Goal: Navigation & Orientation: Find specific page/section

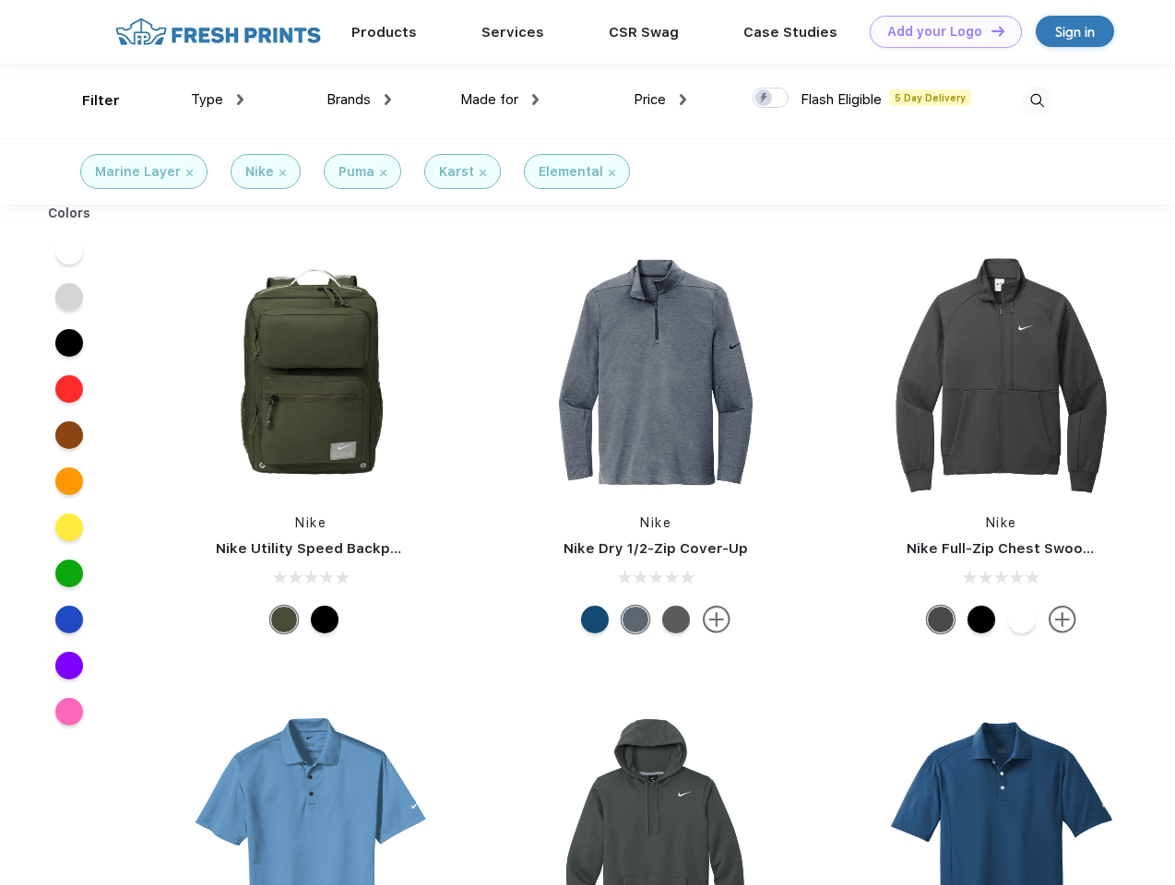
click at [939, 31] on link "Add your Logo Design Tool" at bounding box center [945, 32] width 152 height 32
click at [0, 0] on div "Design Tool" at bounding box center [0, 0] width 0 height 0
click at [989, 30] on link "Add your Logo Design Tool" at bounding box center [945, 32] width 152 height 32
click at [89, 101] on div "Filter" at bounding box center [101, 100] width 38 height 21
click at [218, 100] on span "Type" at bounding box center [207, 99] width 32 height 17
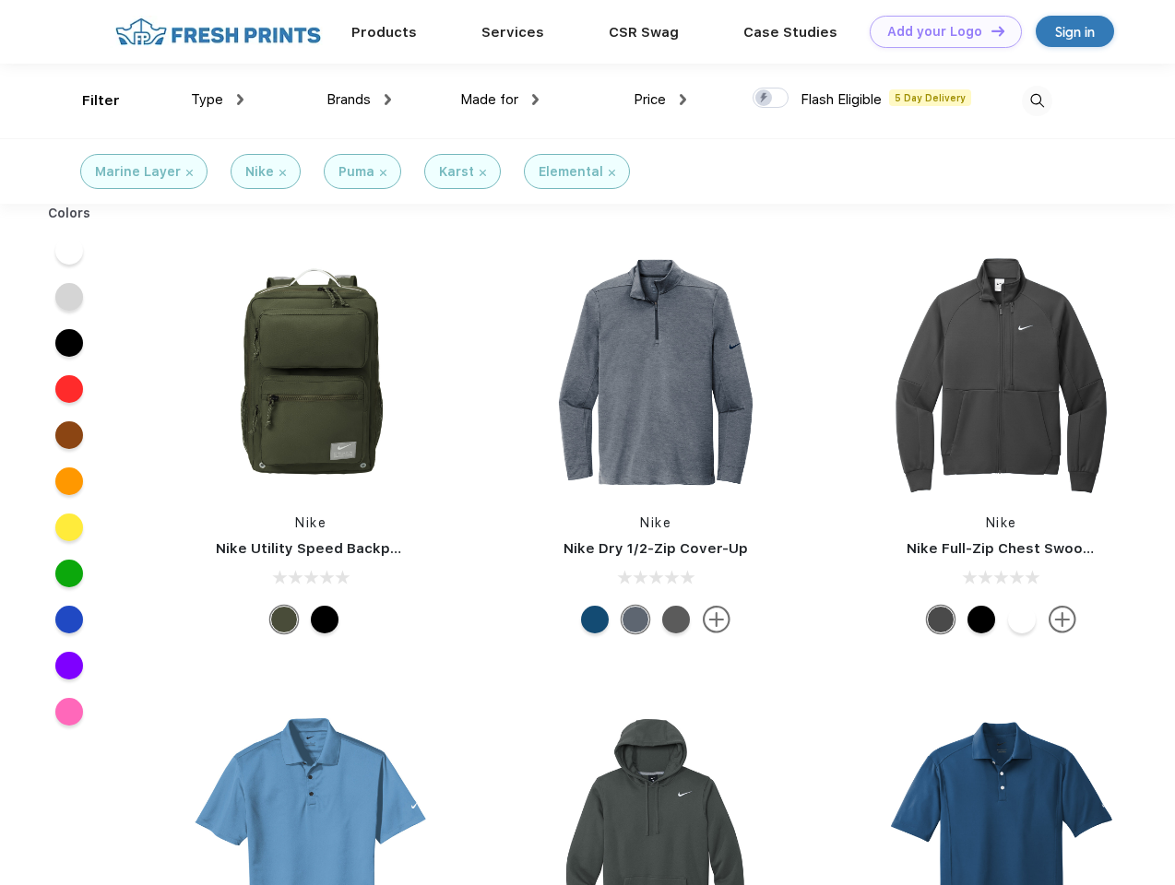
click at [359, 100] on span "Brands" at bounding box center [348, 99] width 44 height 17
click at [500, 100] on span "Made for" at bounding box center [489, 99] width 58 height 17
click at [660, 100] on span "Price" at bounding box center [649, 99] width 32 height 17
click at [771, 99] on div at bounding box center [770, 98] width 36 height 20
click at [764, 99] on input "checkbox" at bounding box center [758, 93] width 12 height 12
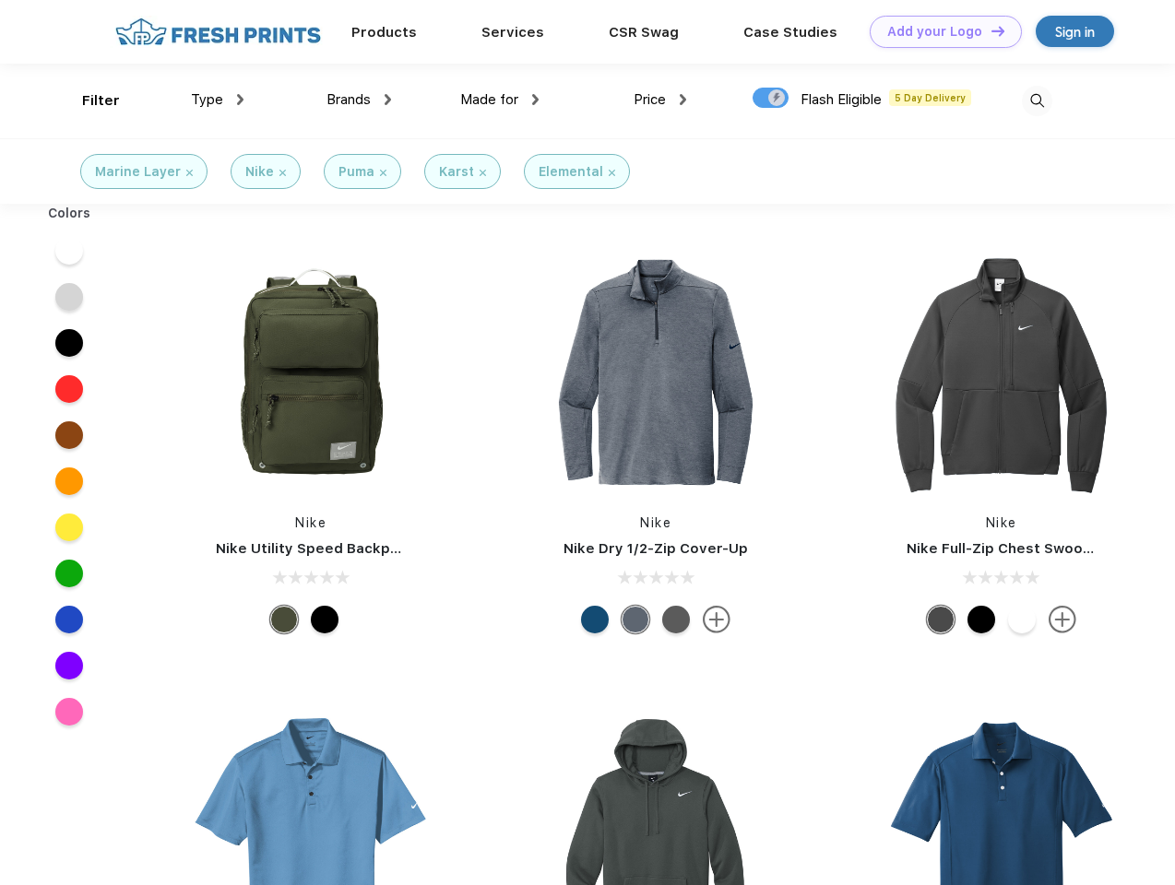
click at [1036, 101] on img at bounding box center [1037, 101] width 30 height 30
